Goal: Task Accomplishment & Management: Complete application form

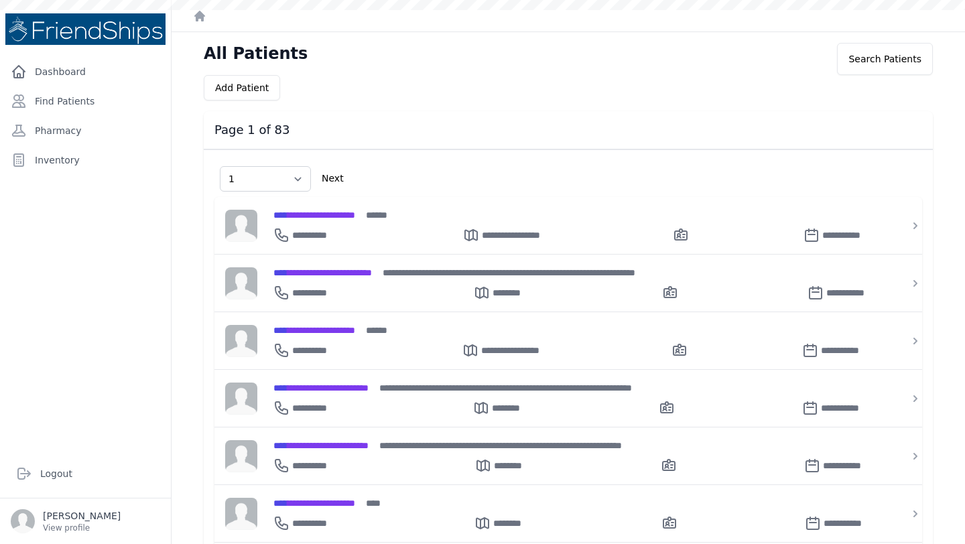
select select "1"
click at [90, 98] on link "Find Patients" at bounding box center [85, 101] width 160 height 27
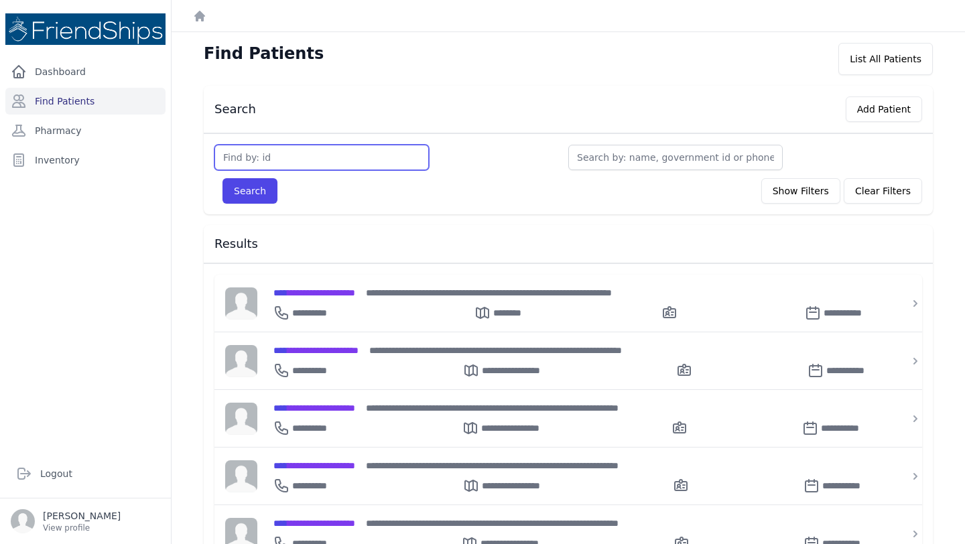
click at [351, 153] on input "text" at bounding box center [321, 157] width 214 height 25
type input "808"
click at [222, 178] on button "Search" at bounding box center [249, 190] width 55 height 25
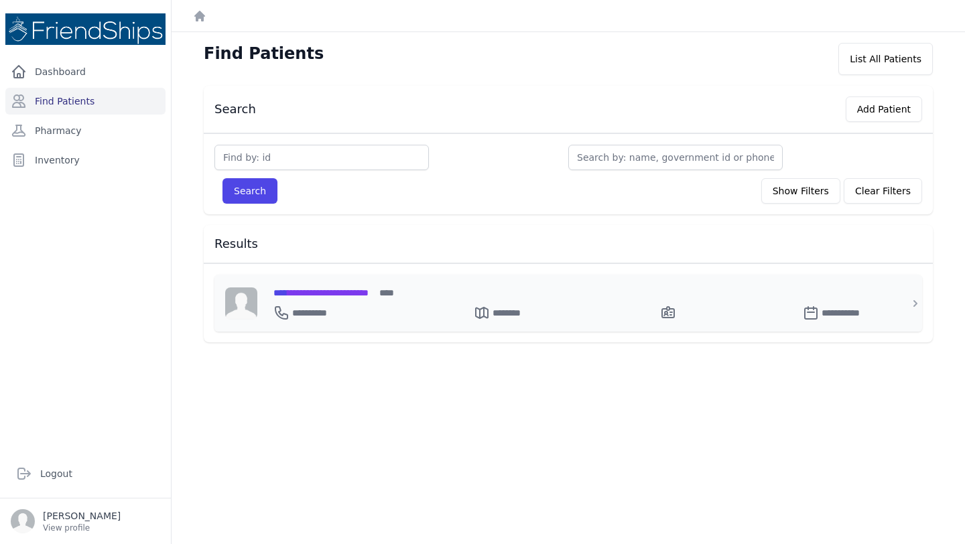
click at [324, 293] on span "**********" at bounding box center [320, 292] width 95 height 9
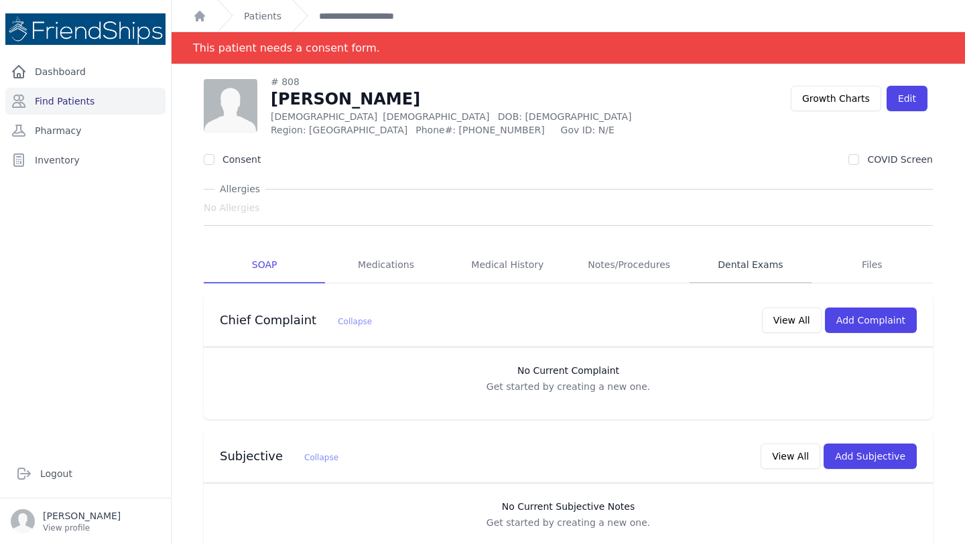
click at [755, 265] on link "Dental Exams" at bounding box center [750, 265] width 121 height 36
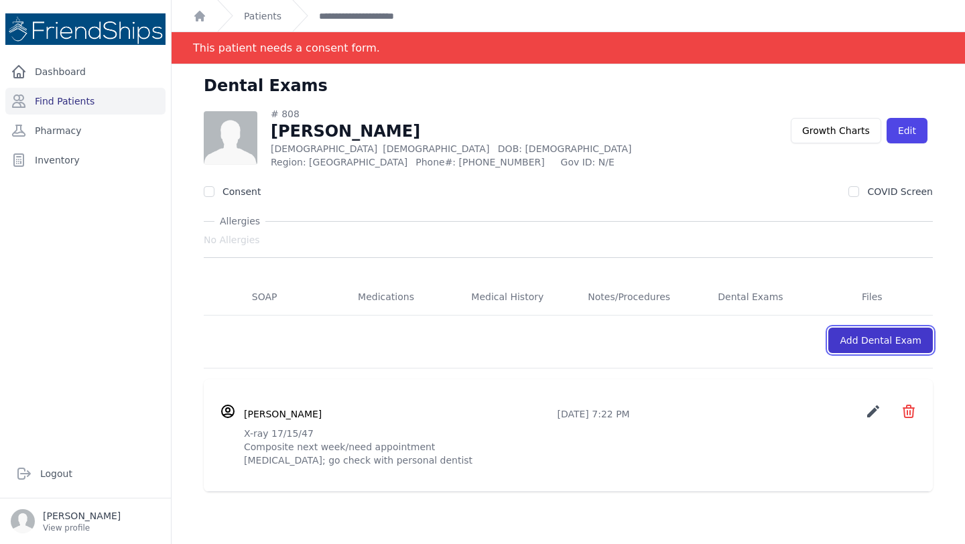
click at [874, 336] on link "Add Dental Exam" at bounding box center [880, 340] width 105 height 25
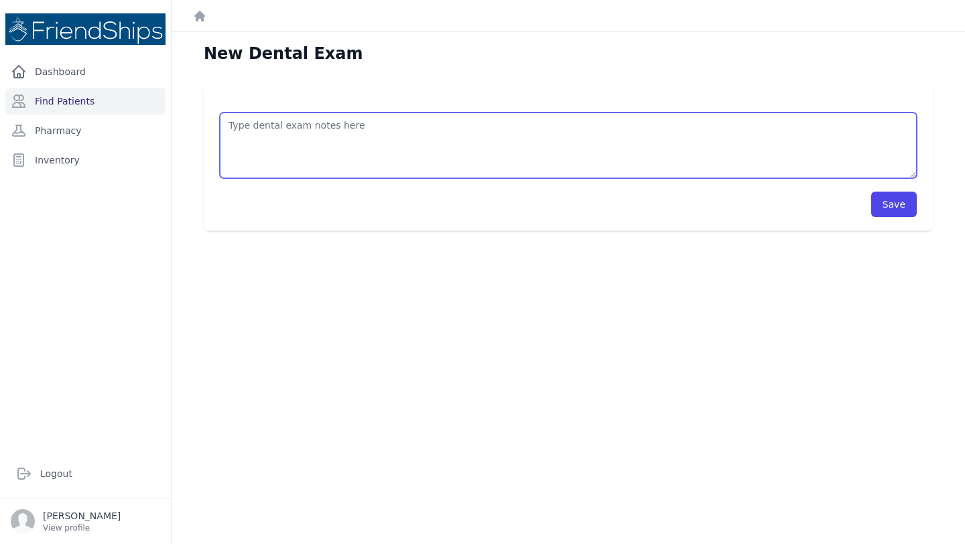
click at [296, 131] on textarea at bounding box center [568, 146] width 697 height 66
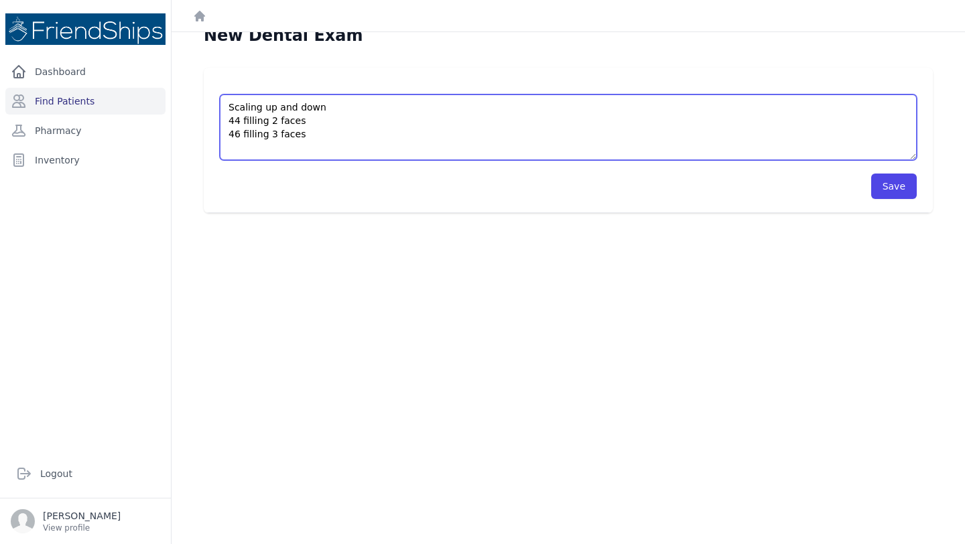
scroll to position [20, 0]
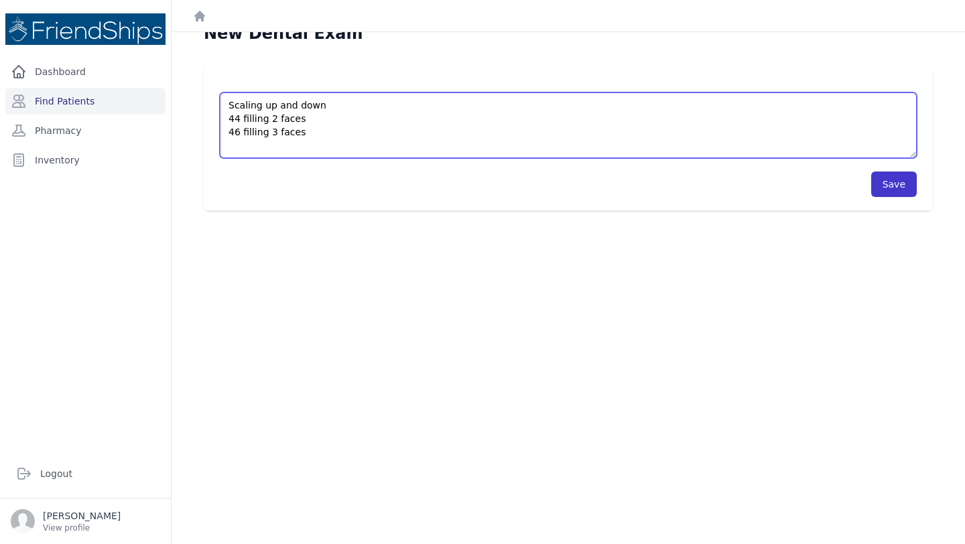
type textarea "Scaling up and down 44 filling 2 faces 46 filling 3 faces"
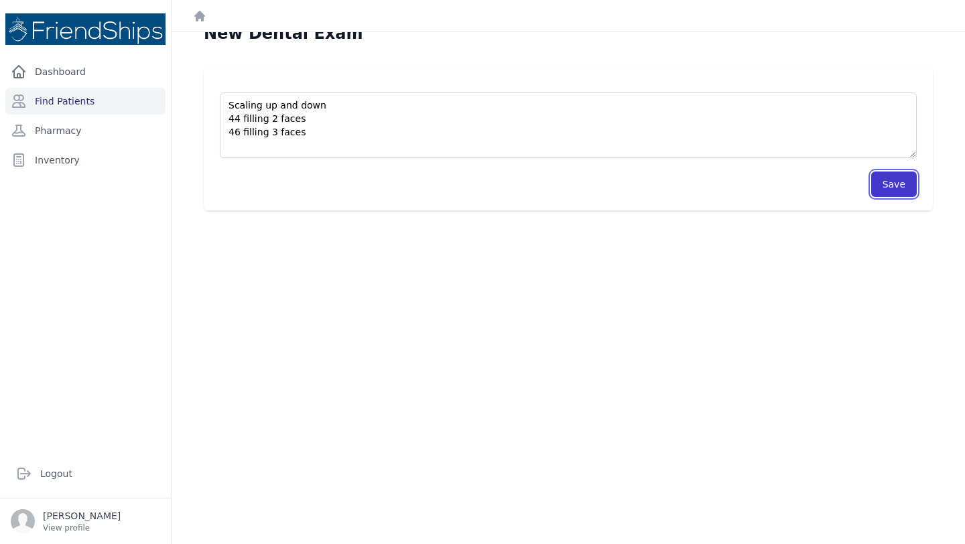
click at [886, 183] on button "Save" at bounding box center [894, 184] width 46 height 25
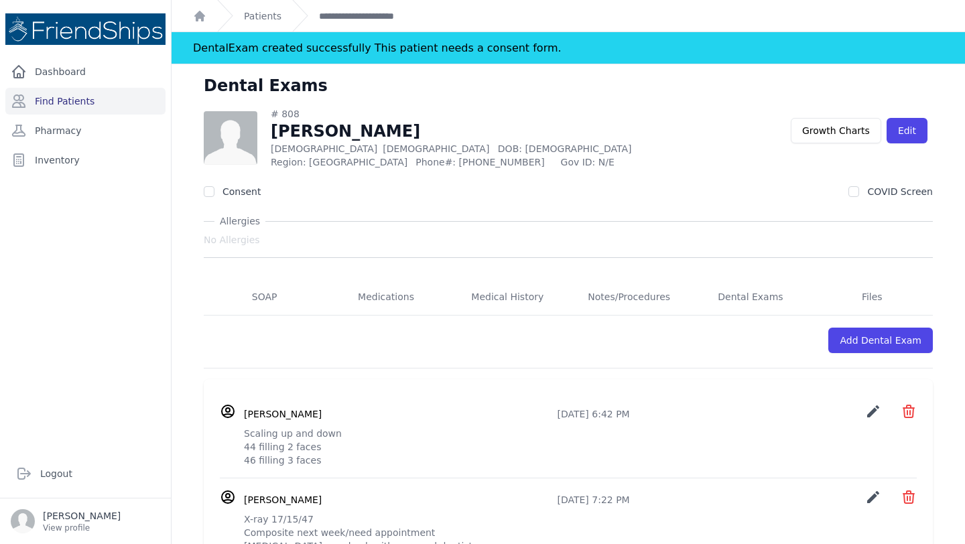
scroll to position [64, 0]
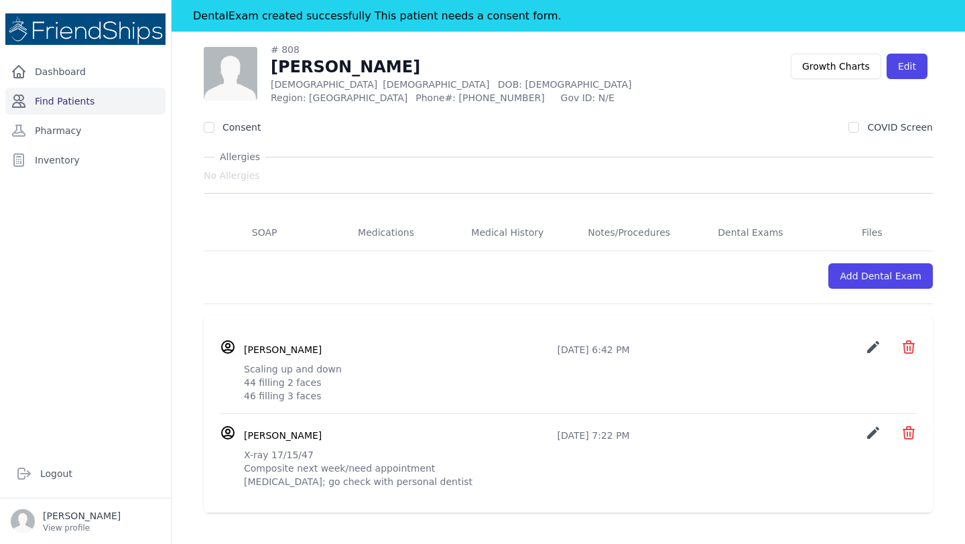
click at [66, 99] on link "Find Patients" at bounding box center [85, 101] width 160 height 27
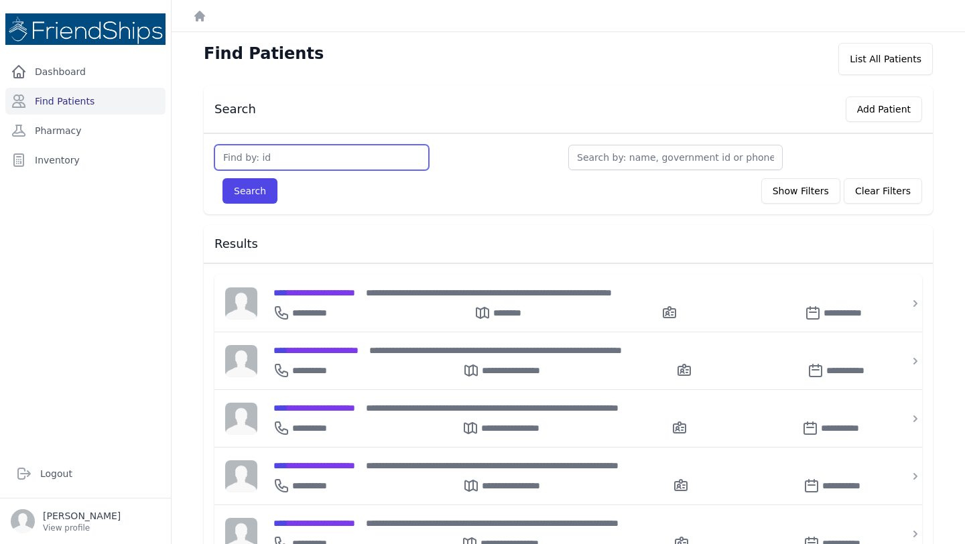
click at [263, 148] on input "text" at bounding box center [321, 157] width 214 height 25
type input "384"
click at [222, 178] on button "Search" at bounding box center [249, 190] width 55 height 25
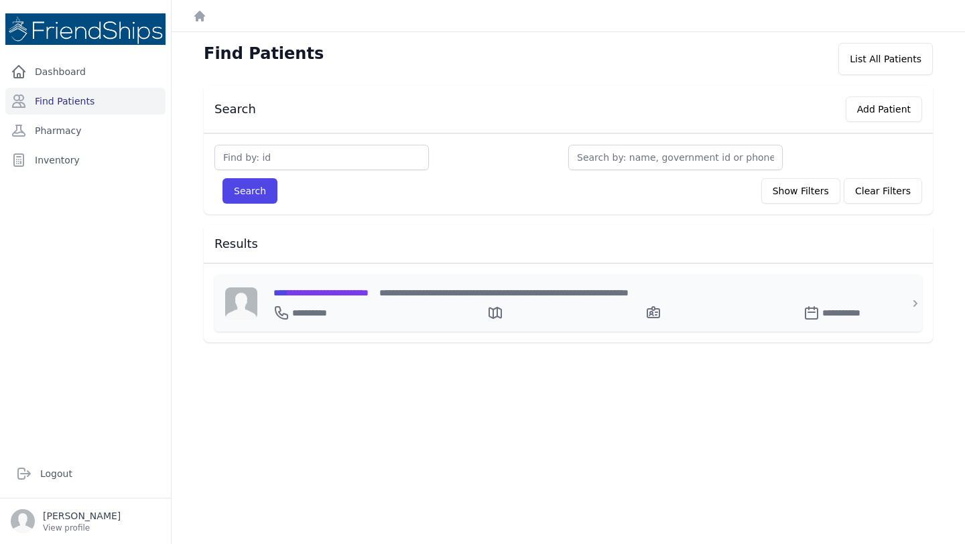
click at [354, 292] on span "**********" at bounding box center [320, 292] width 95 height 9
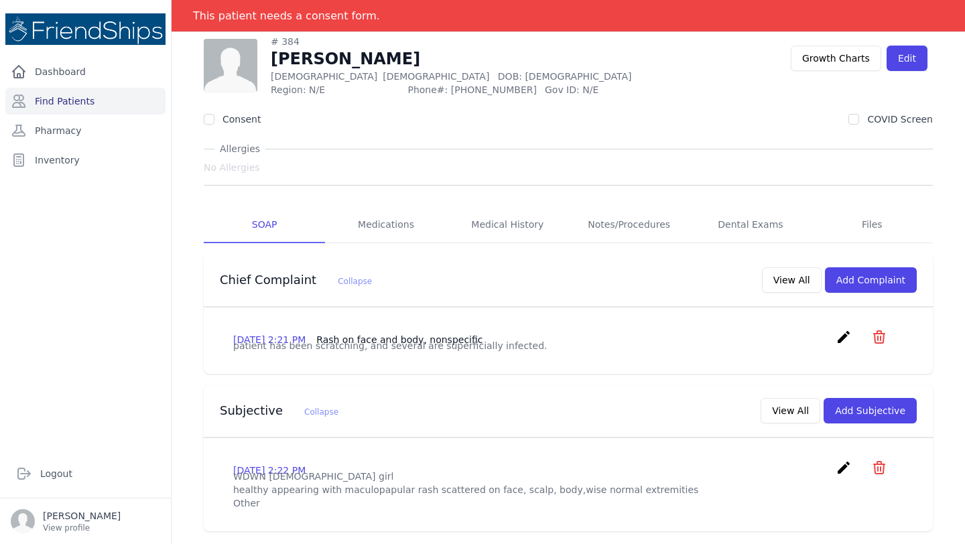
scroll to position [21, 0]
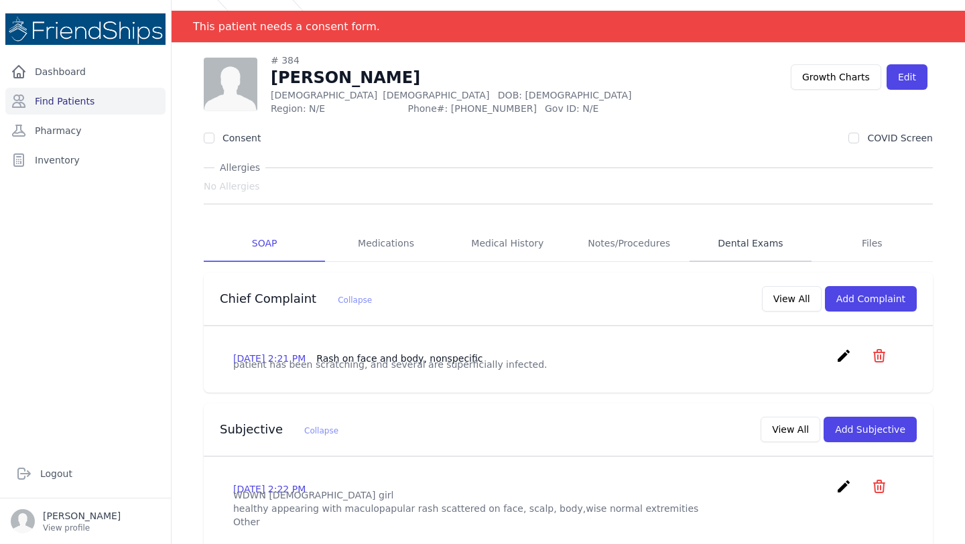
click at [728, 241] on link "Dental Exams" at bounding box center [750, 244] width 121 height 36
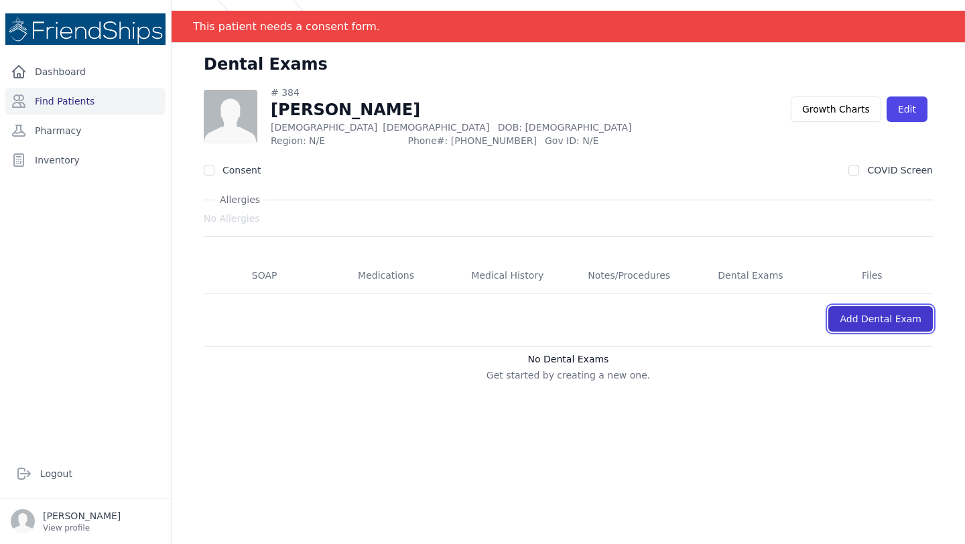
click at [867, 312] on link "Add Dental Exam" at bounding box center [880, 318] width 105 height 25
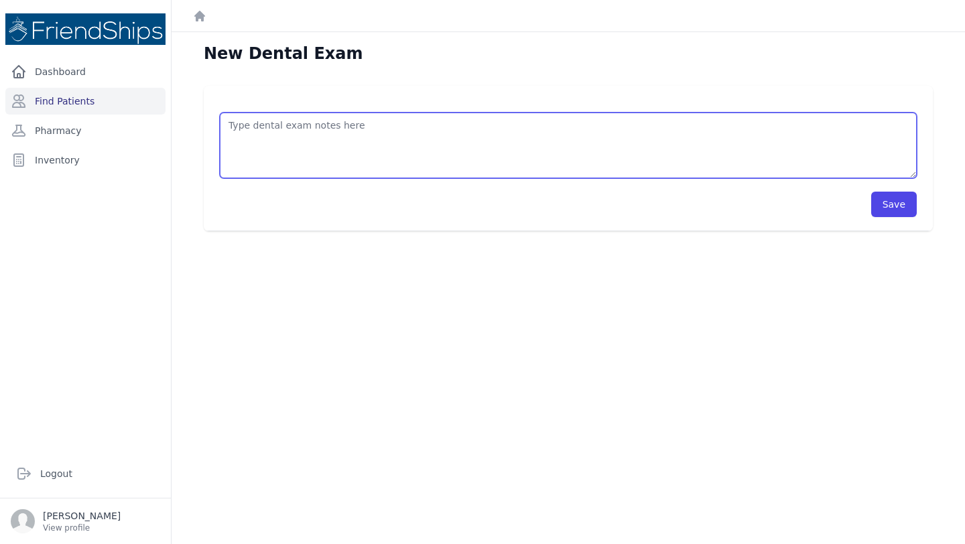
click at [308, 125] on textarea at bounding box center [568, 146] width 697 height 66
click at [308, 125] on textarea "Ext" at bounding box center [568, 146] width 697 height 66
type textarea "Extraction 53 & 74"
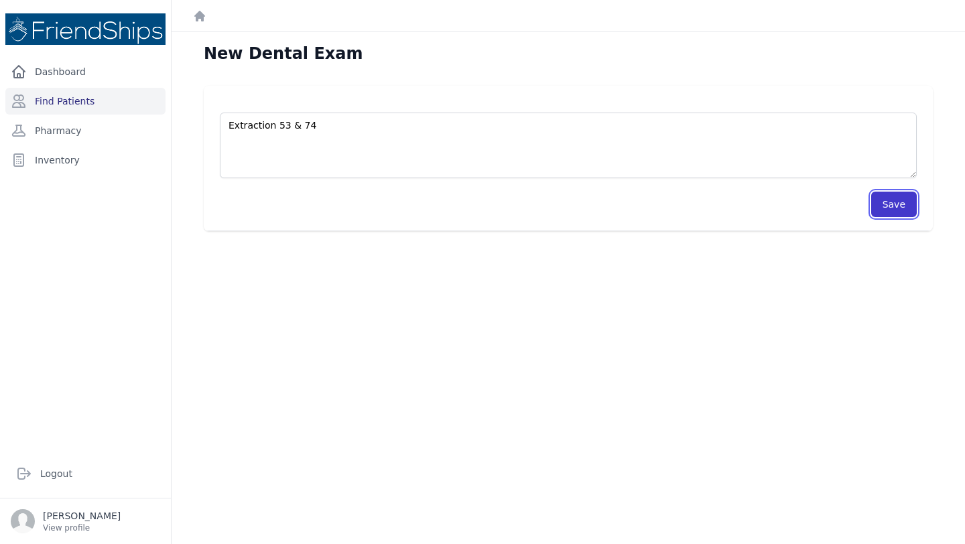
click at [891, 212] on button "Save" at bounding box center [894, 204] width 46 height 25
